Goal: Find specific page/section: Find specific page/section

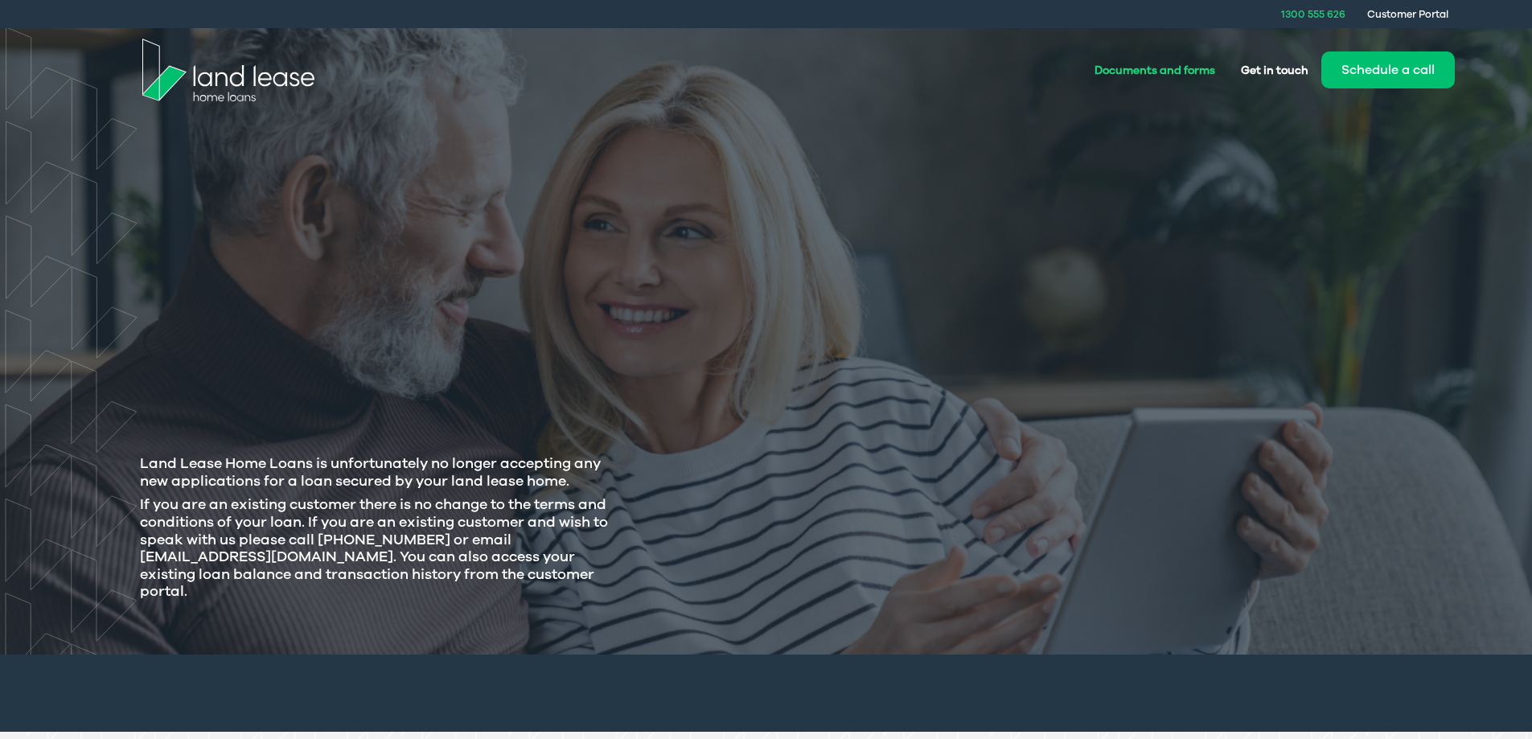
click at [1163, 72] on link "Documents and forms" at bounding box center [1155, 71] width 146 height 30
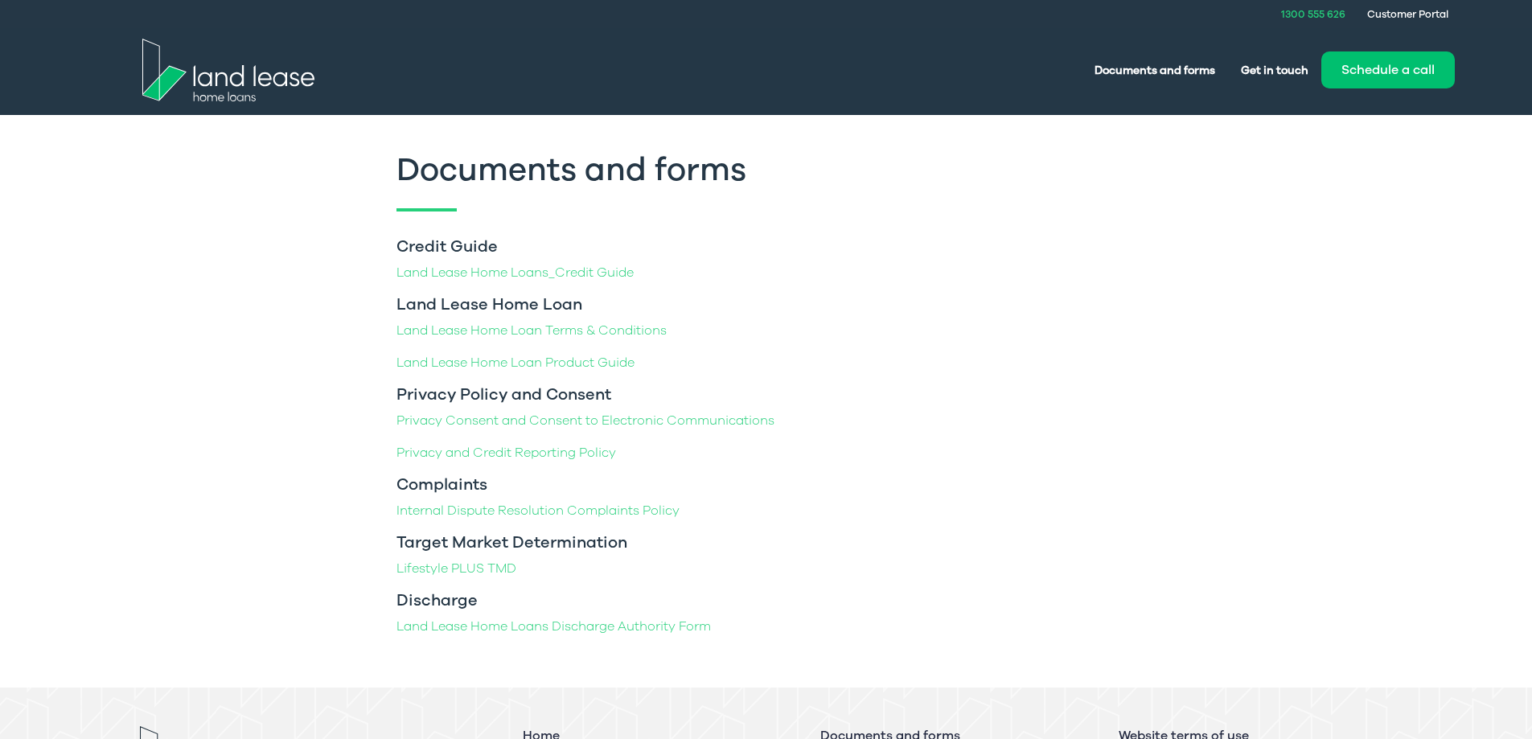
click at [983, 335] on p "Land Lease Home Loan Terms & Conditions" at bounding box center [767, 330] width 740 height 19
click at [887, 94] on nav "Documents and forms Get in touch Schedule a call" at bounding box center [792, 70] width 1403 height 84
click at [1417, 10] on link "Customer Portal" at bounding box center [1408, 14] width 81 height 14
